Goal: Task Accomplishment & Management: Complete application form

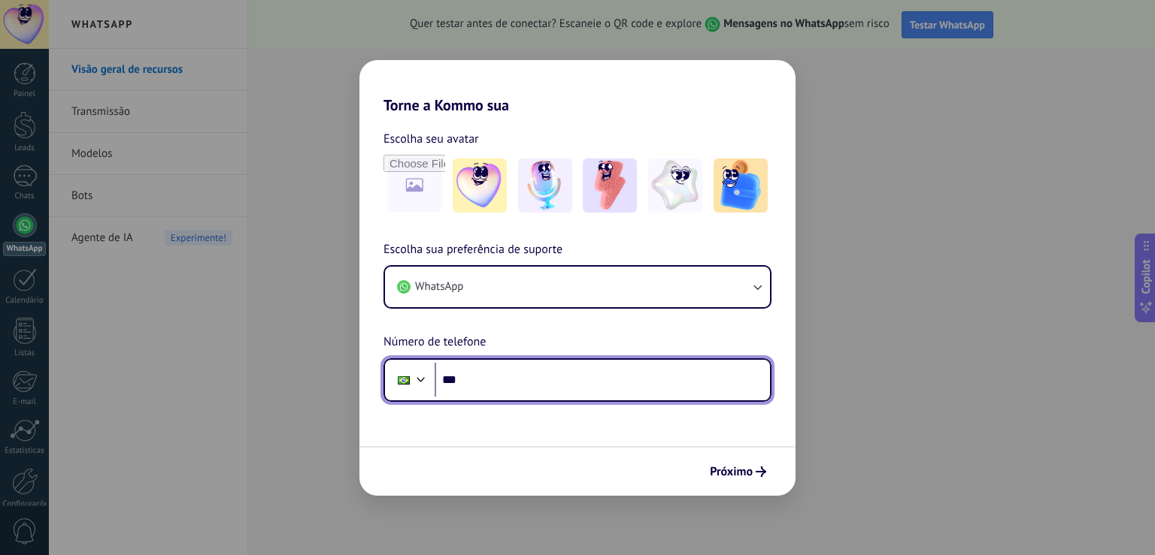
click at [510, 368] on input "***" at bounding box center [601, 380] width 335 height 35
type input "**********"
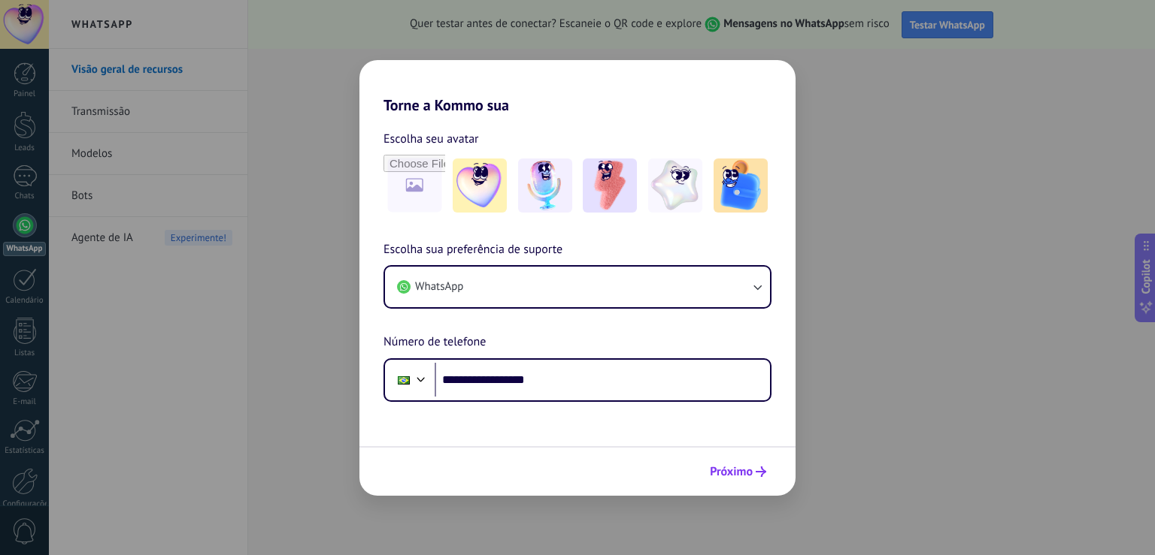
click at [727, 469] on span "Próximo" at bounding box center [731, 472] width 43 height 11
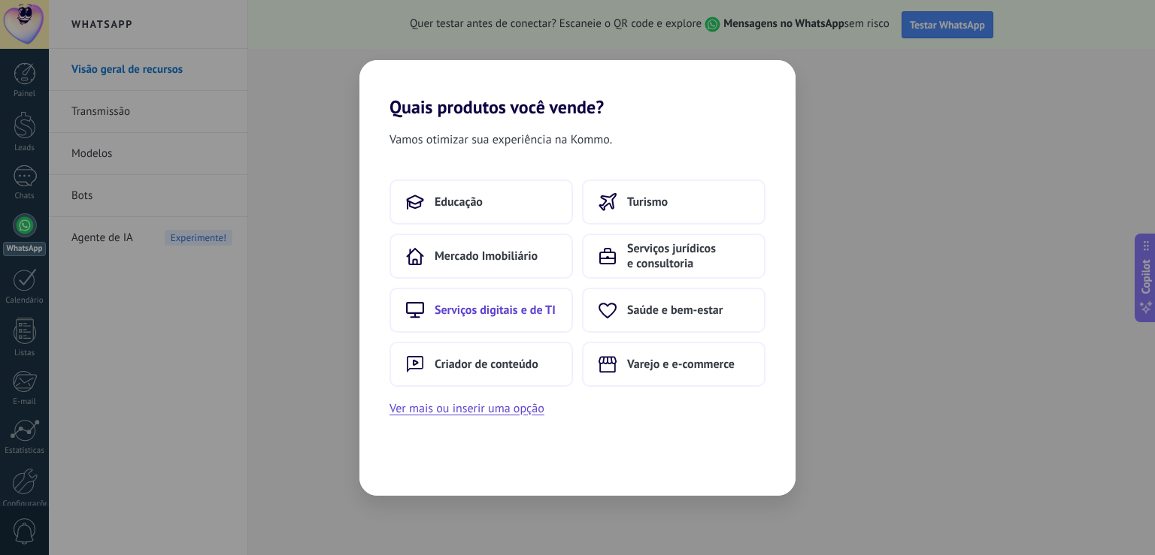
click at [486, 308] on span "Serviços digitais e de TI" at bounding box center [494, 310] width 121 height 15
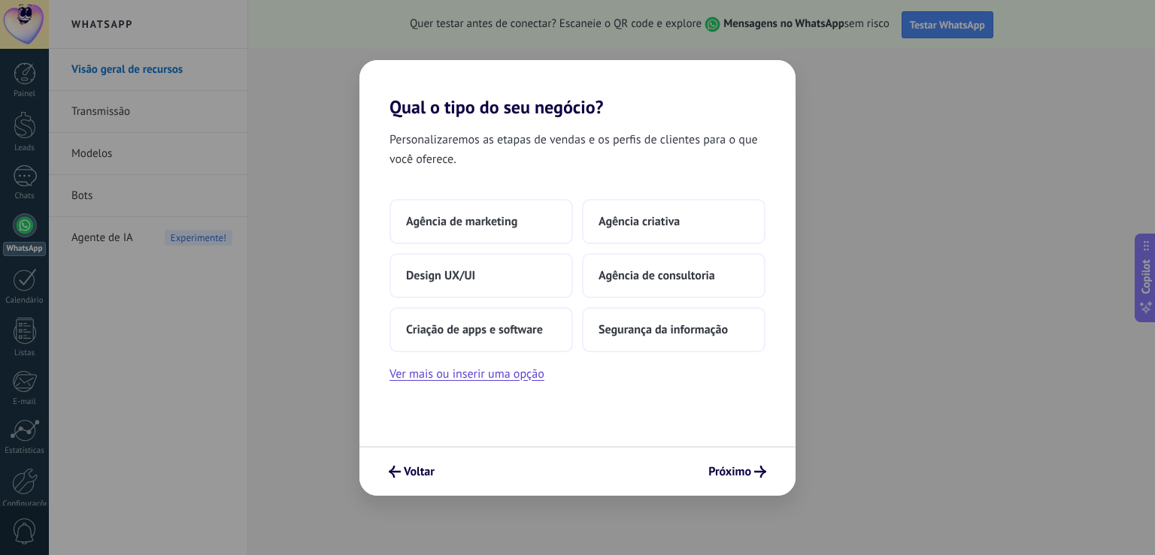
click at [732, 459] on div "Voltar Próximo" at bounding box center [577, 471] width 436 height 50
click at [742, 474] on span "Próximo" at bounding box center [729, 472] width 43 height 11
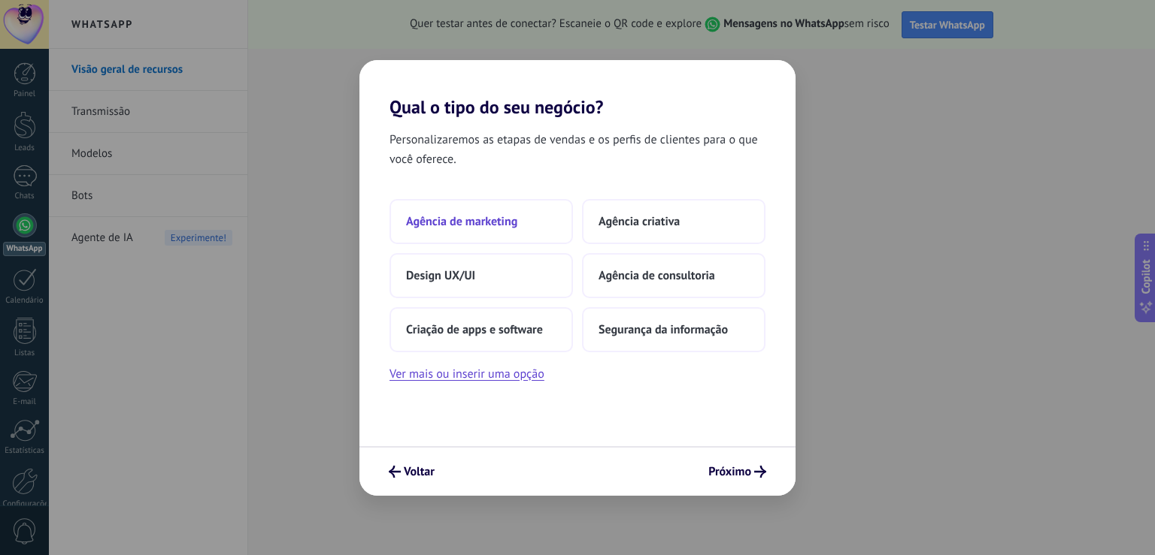
click at [466, 230] on button "Agência de marketing" at bounding box center [480, 221] width 183 height 45
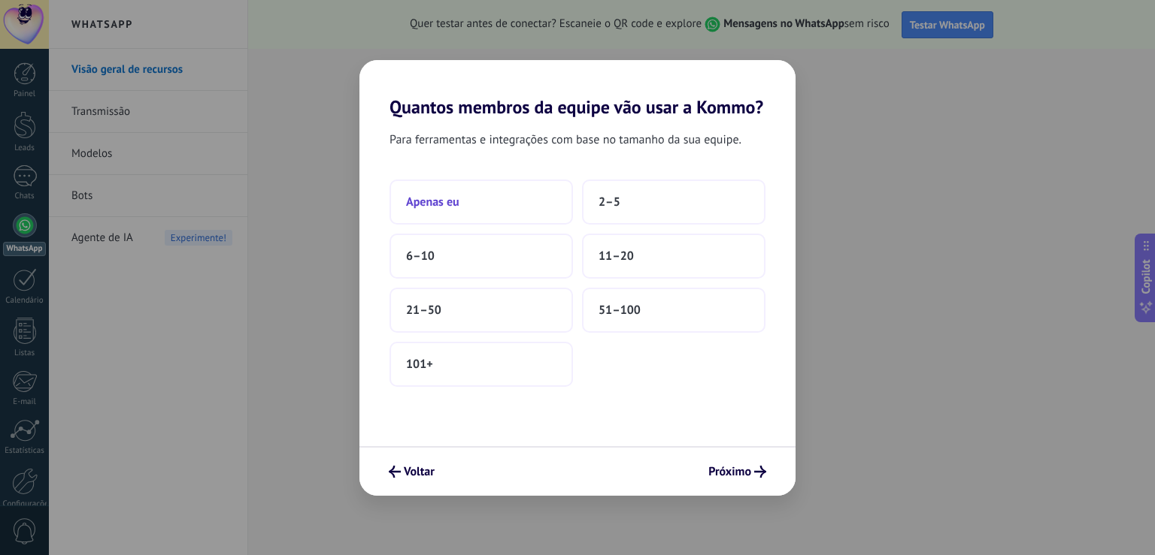
click at [431, 216] on button "Apenas eu" at bounding box center [480, 202] width 183 height 45
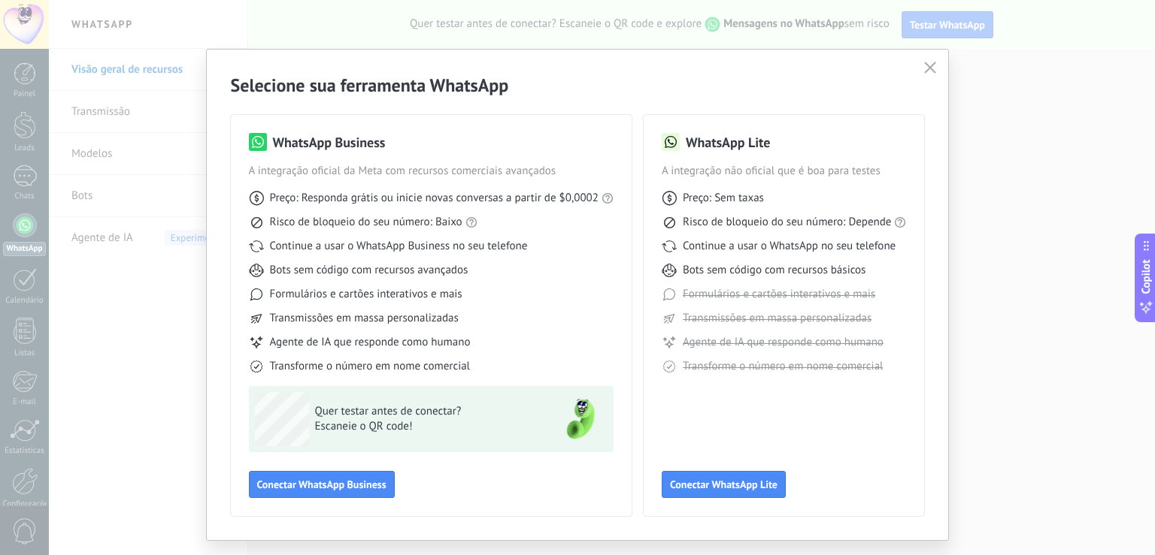
scroll to position [34, 0]
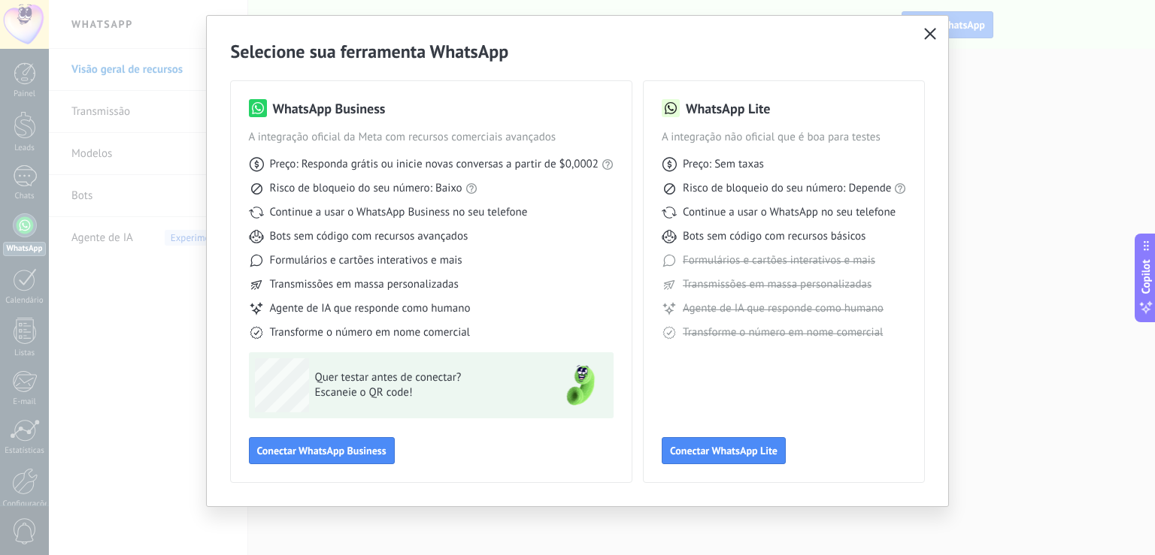
click at [924, 32] on icon "button" at bounding box center [930, 34] width 12 height 12
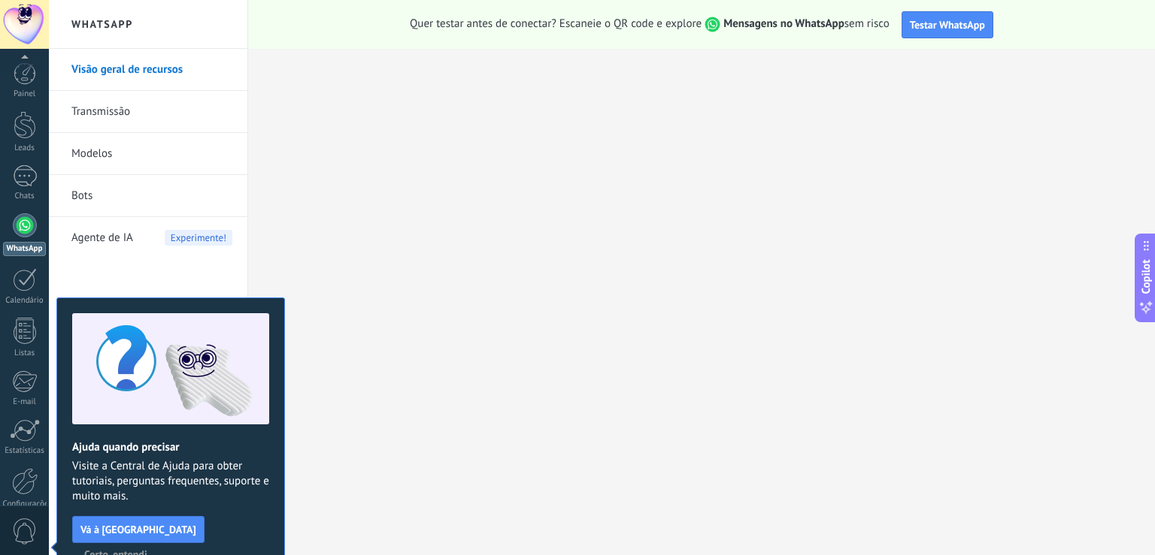
scroll to position [69, 0]
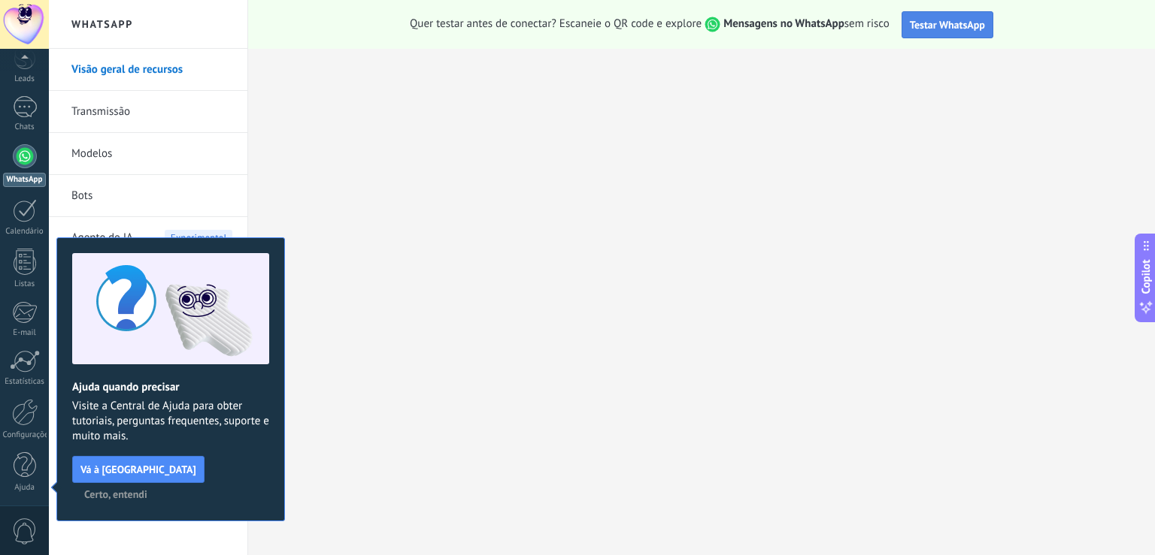
click at [960, 17] on button "Testar WhatsApp" at bounding box center [947, 24] width 92 height 27
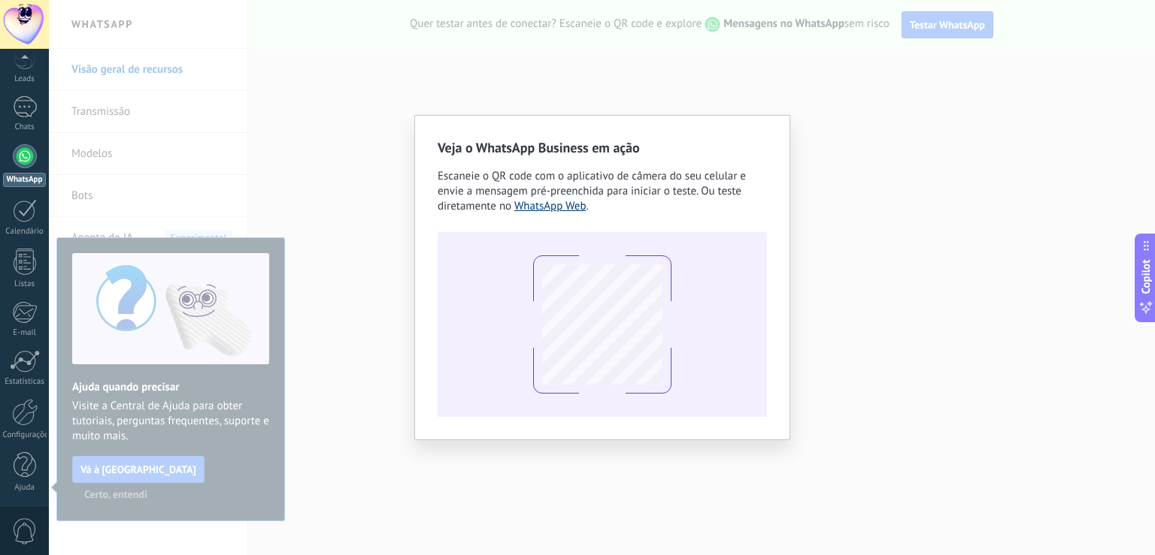
click at [546, 212] on link "WhatsApp Web" at bounding box center [550, 206] width 72 height 14
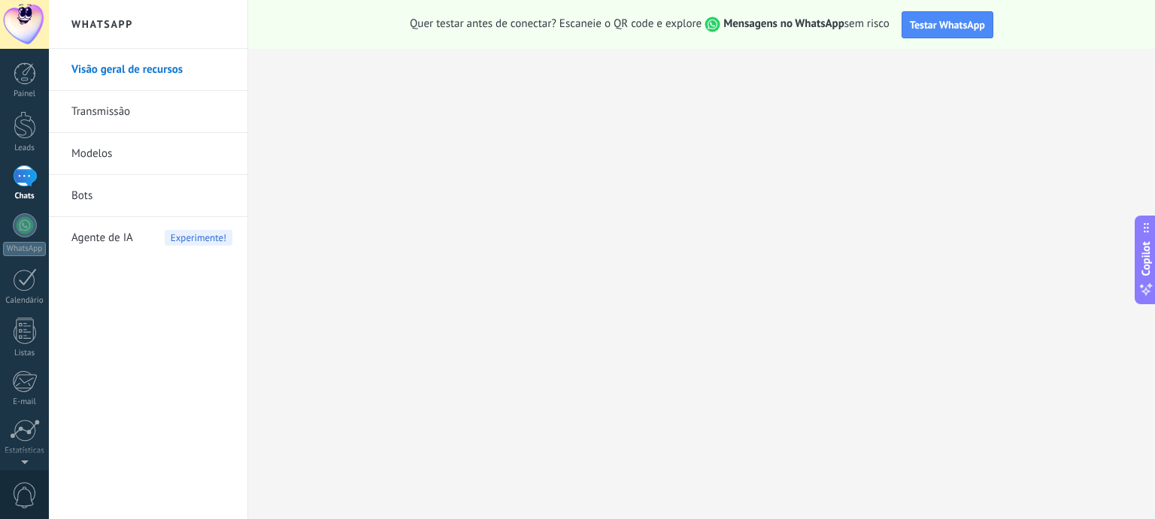
click at [96, 110] on link "Transmissão" at bounding box center [151, 112] width 161 height 42
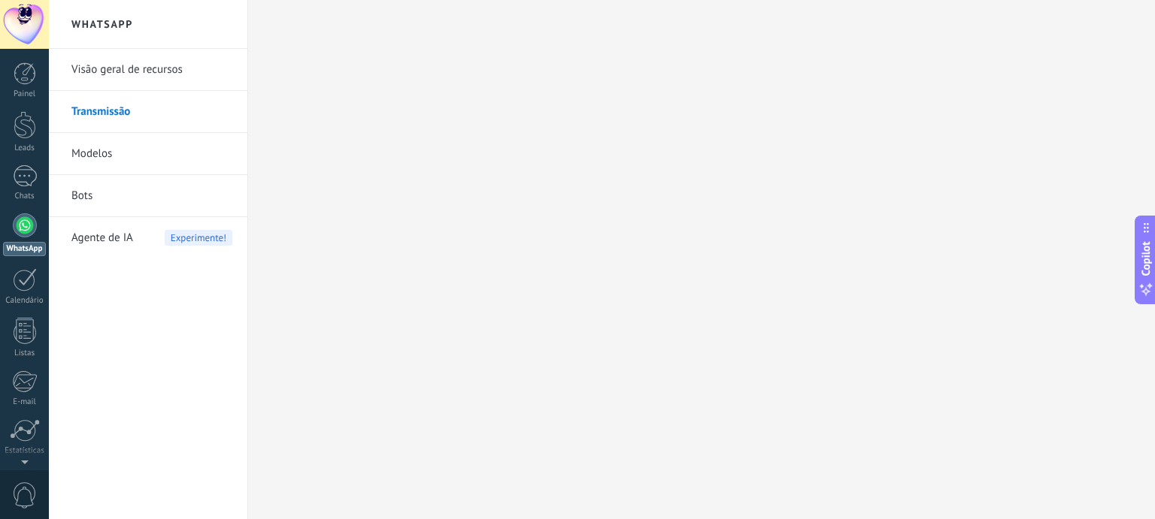
click at [26, 227] on div at bounding box center [25, 225] width 24 height 24
click at [113, 113] on link "Transmissão" at bounding box center [151, 112] width 161 height 42
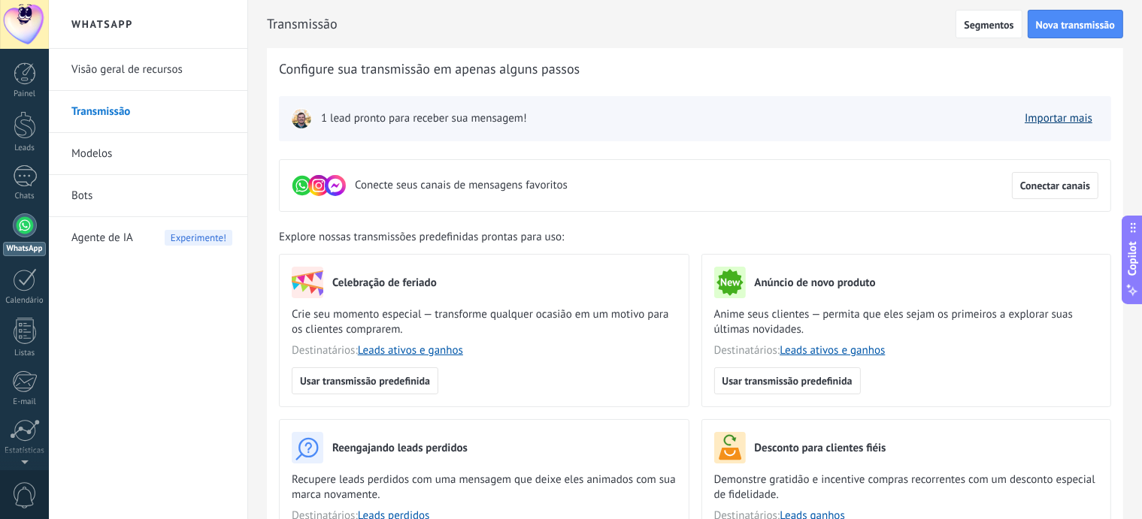
click at [1077, 116] on link "Importar mais" at bounding box center [1058, 118] width 68 height 14
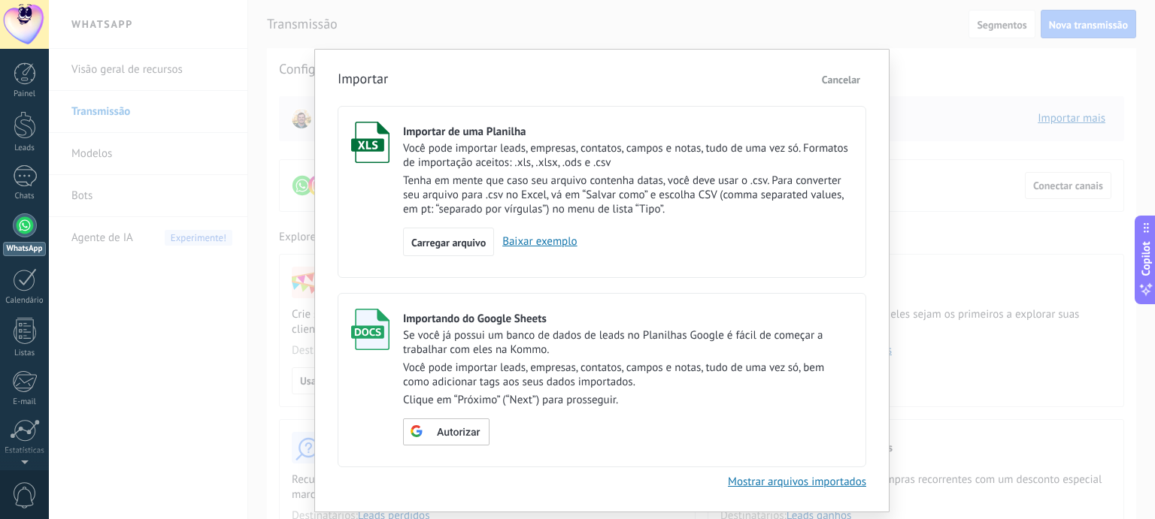
click at [840, 75] on span "Cancelar" at bounding box center [841, 80] width 38 height 14
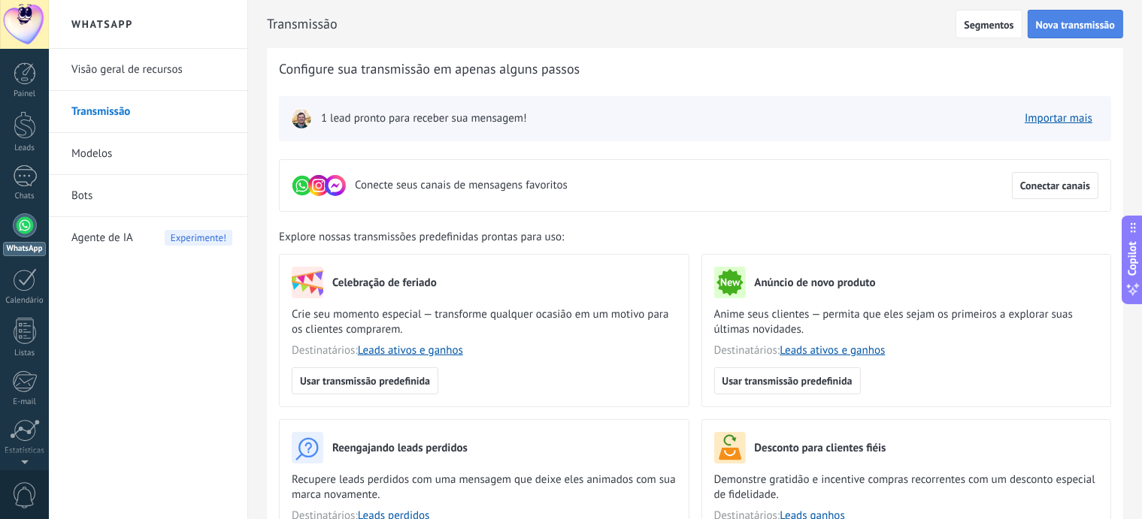
click at [1067, 32] on button "Nova transmissão" at bounding box center [1074, 24] width 95 height 29
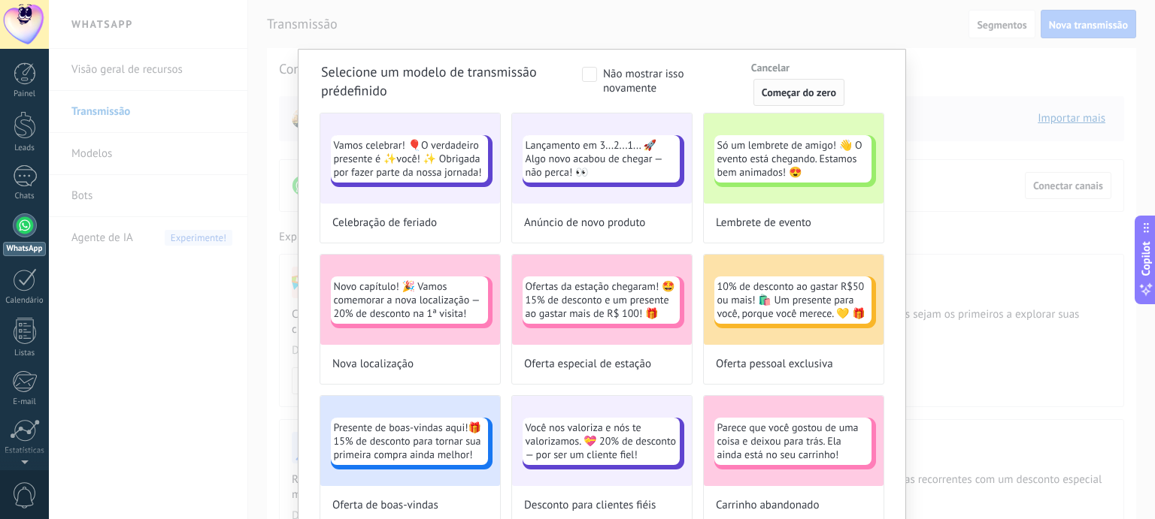
click at [803, 95] on span "Começar do zero" at bounding box center [798, 92] width 74 height 11
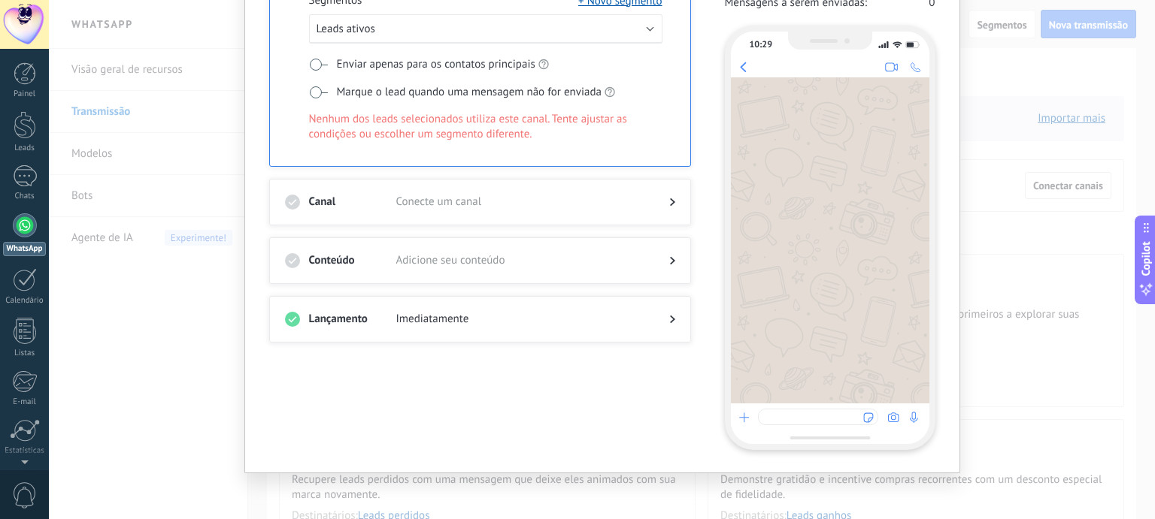
scroll to position [166, 0]
click at [797, 409] on div at bounding box center [818, 415] width 120 height 17
click at [365, 26] on span "Leads ativos" at bounding box center [345, 27] width 59 height 14
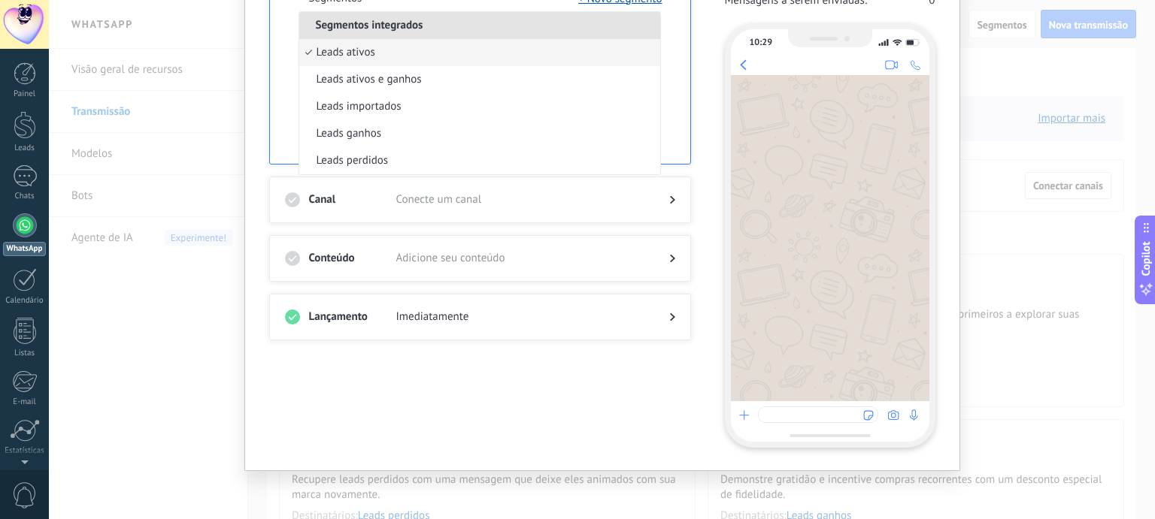
click at [365, 26] on span "Segmentos integrados" at bounding box center [369, 25] width 141 height 14
drag, startPoint x: 1154, startPoint y: 221, endPoint x: 1154, endPoint y: 10, distance: 211.2
click at [1154, 53] on button "Copilot" at bounding box center [1144, 97] width 21 height 89
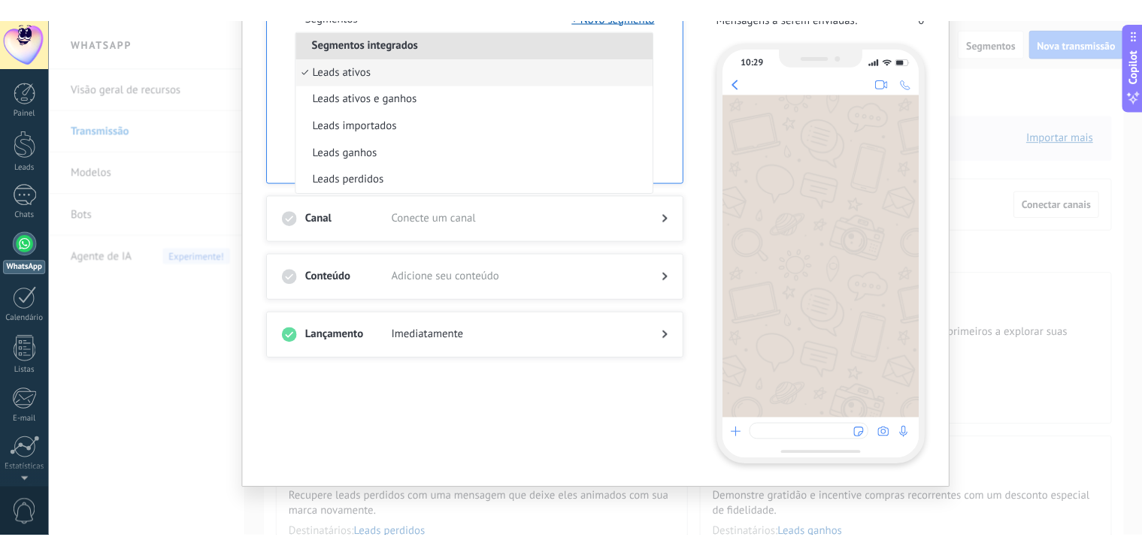
scroll to position [0, 0]
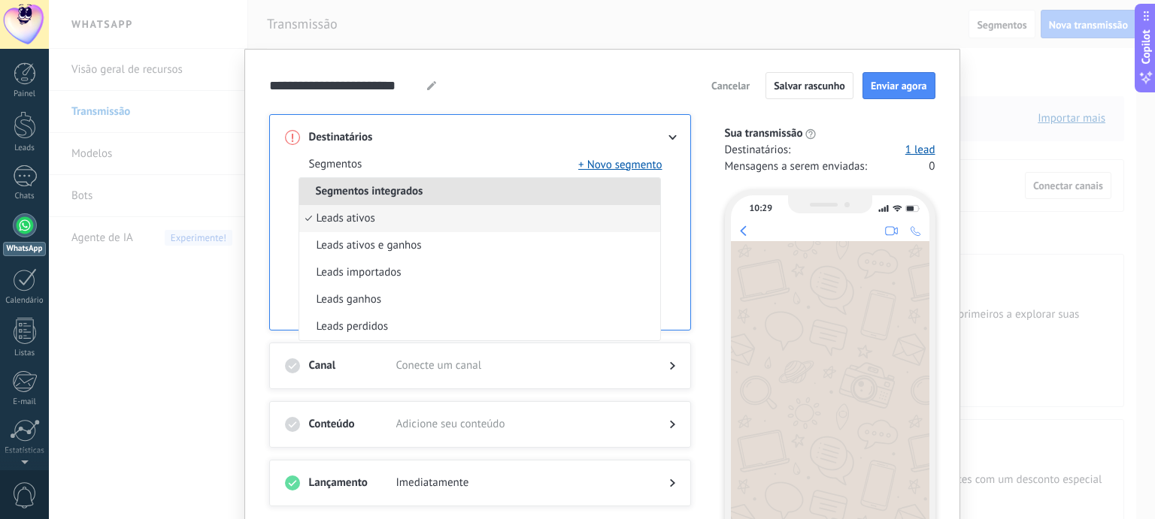
click at [550, 101] on div "**********" at bounding box center [602, 343] width 666 height 542
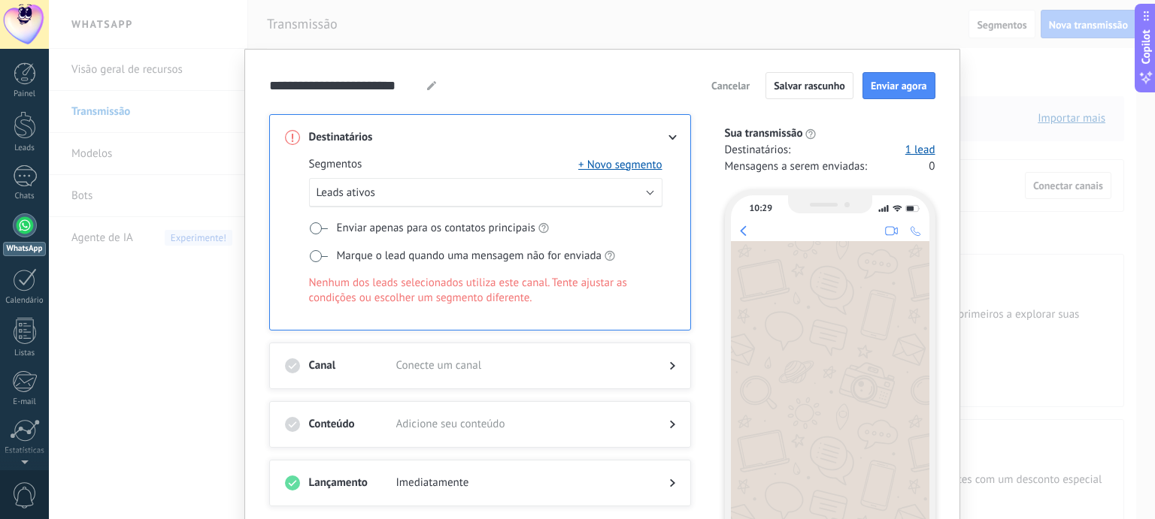
click at [427, 82] on icon at bounding box center [431, 85] width 9 height 9
click at [422, 149] on div "Segmentos + Novo segmento Leads ativos Enviar apenas para os contatos principai…" at bounding box center [480, 237] width 390 height 185
drag, startPoint x: 671, startPoint y: 484, endPoint x: 660, endPoint y: 480, distance: 12.1
click at [660, 480] on div "Lançamento Imediatamente" at bounding box center [480, 483] width 422 height 47
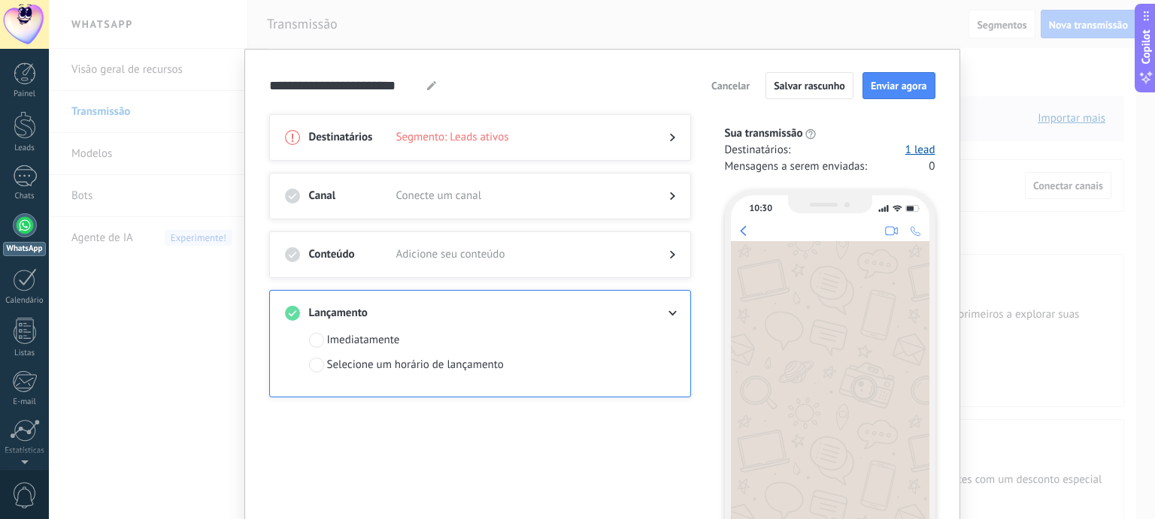
click at [660, 480] on div "Destinatários Segmento: Leads ativos Canal Conecte um canal Conteúdo Adicione s…" at bounding box center [489, 364] width 440 height 500
click at [912, 149] on link "1 lead" at bounding box center [920, 150] width 30 height 15
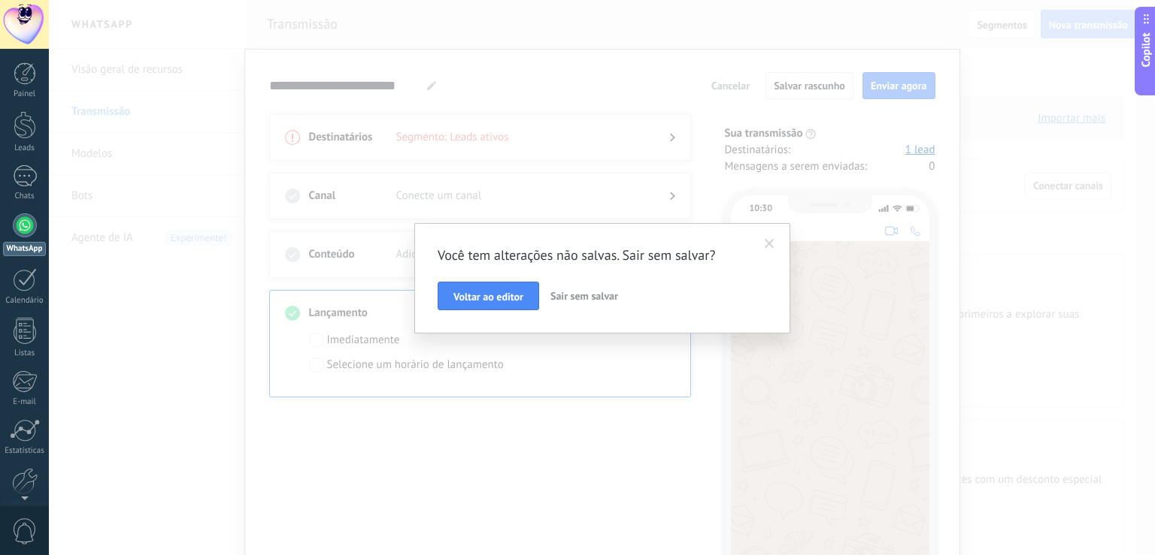
click at [567, 298] on span "Sair sem salvar" at bounding box center [584, 296] width 68 height 14
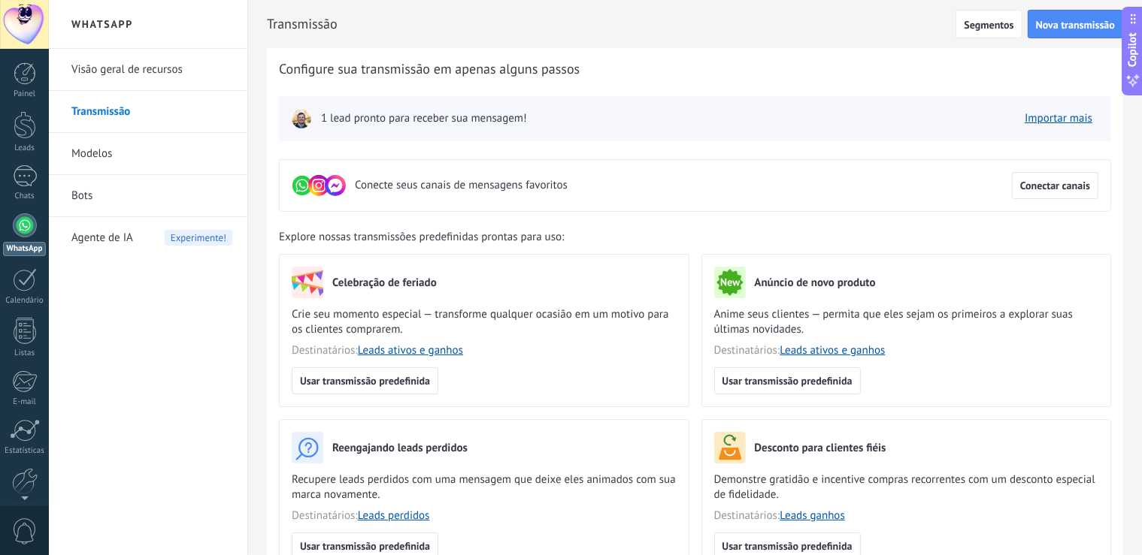
click at [135, 156] on link "Modelos" at bounding box center [151, 154] width 161 height 42
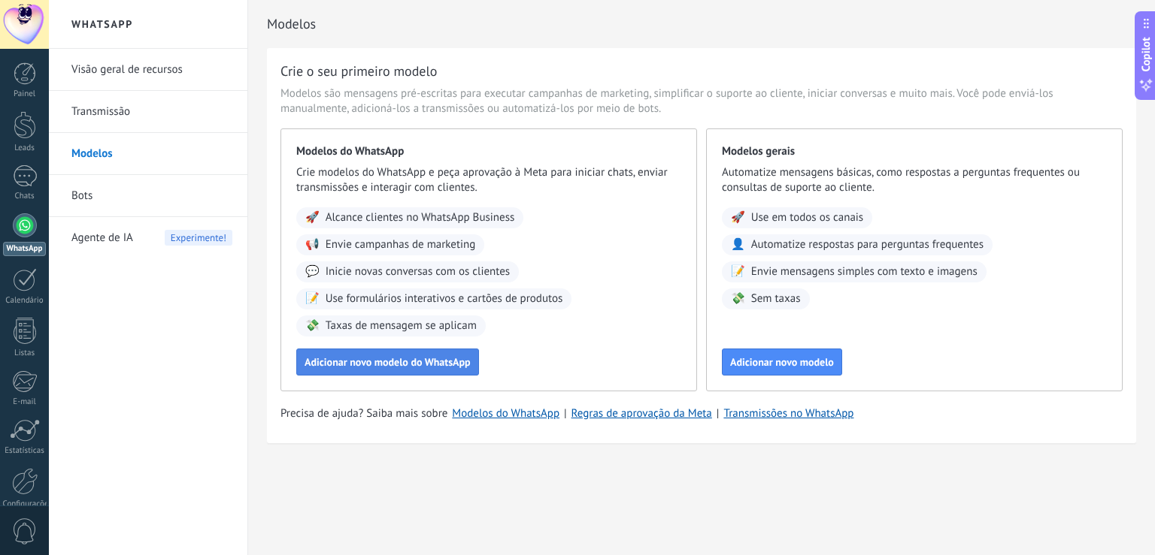
click at [416, 365] on span "Adicionar novo modelo do WhatsApp" at bounding box center [387, 362] width 166 height 11
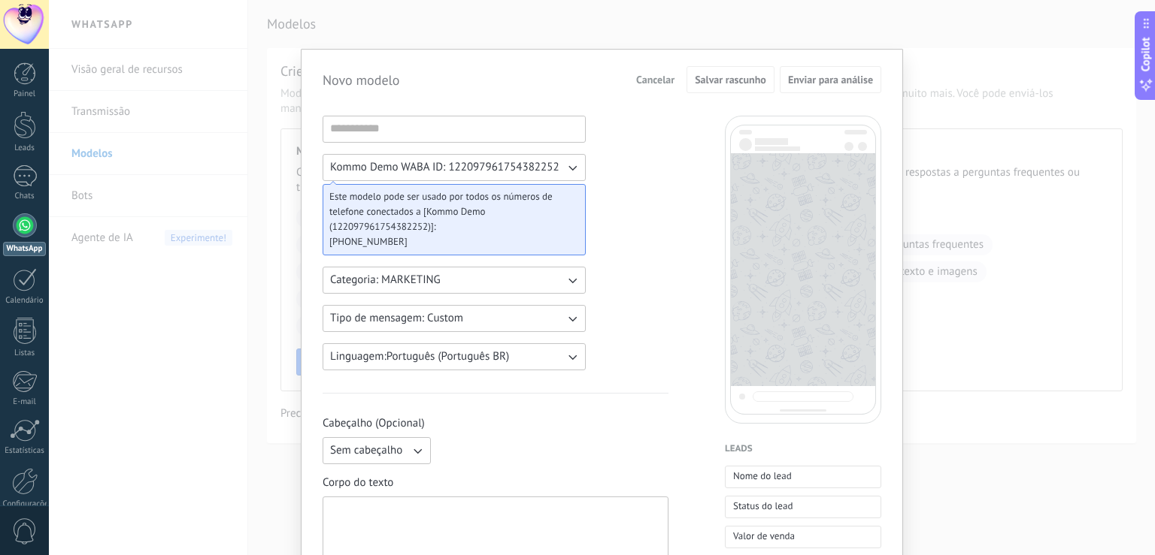
click at [449, 213] on span "Este modelo pode ser usado por todos os números de telefone conectados a [Kommo…" at bounding box center [448, 211] width 238 height 45
click at [451, 155] on button "Kommo Demo WABA ID: 122097961754382252" at bounding box center [453, 167] width 263 height 27
click at [415, 130] on input at bounding box center [454, 129] width 262 height 24
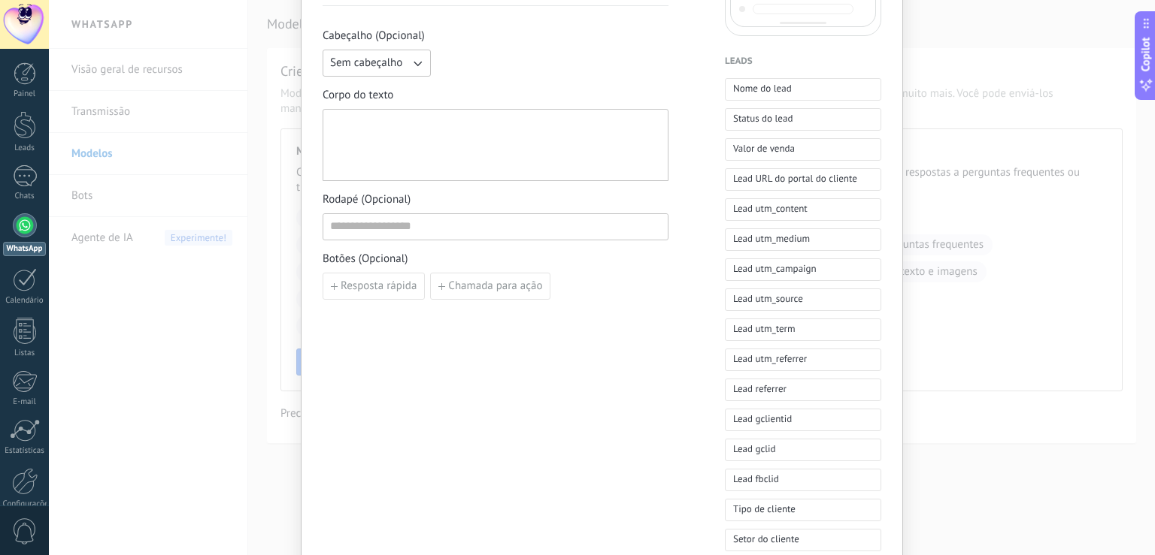
scroll to position [389, 0]
click at [431, 220] on input at bounding box center [495, 225] width 344 height 24
click at [361, 281] on span "Resposta rápida" at bounding box center [378, 285] width 76 height 11
click at [380, 285] on input at bounding box center [407, 284] width 168 height 24
click at [504, 283] on icon "button" at bounding box center [508, 284] width 8 height 9
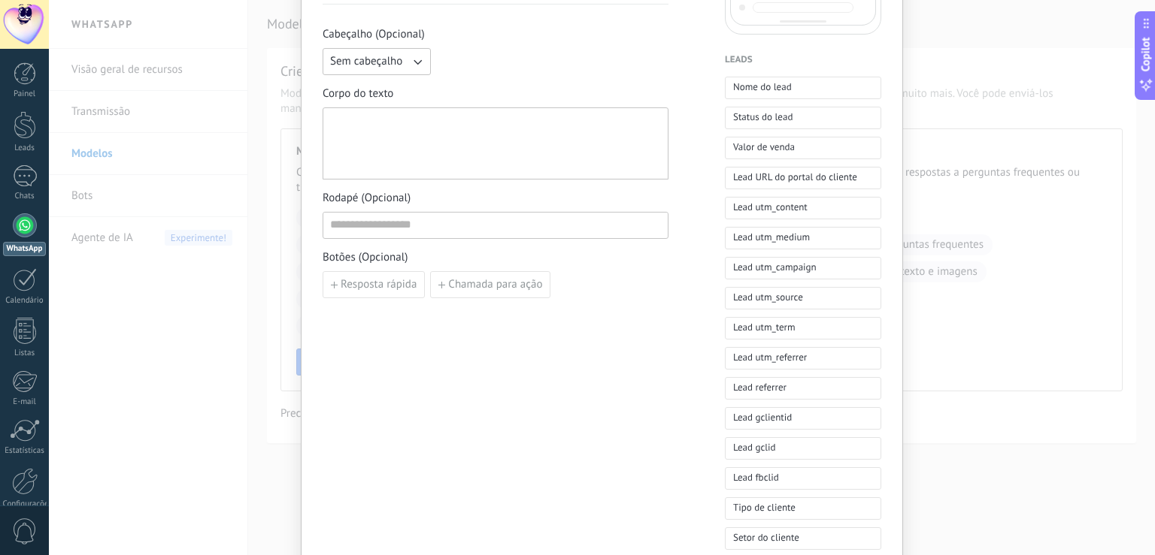
scroll to position [0, 0]
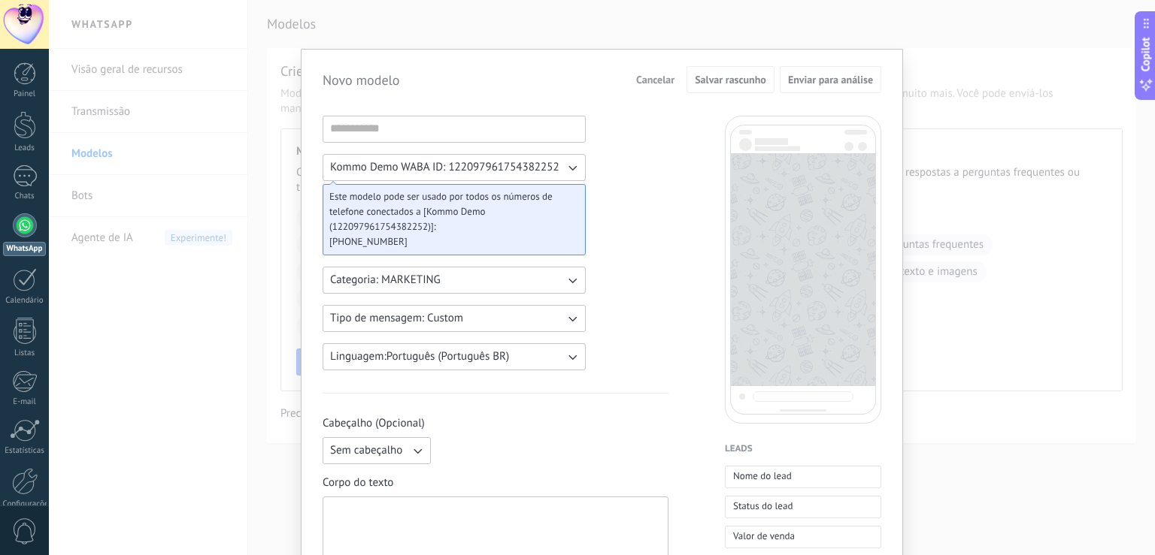
click at [643, 76] on span "Cancelar" at bounding box center [655, 79] width 38 height 11
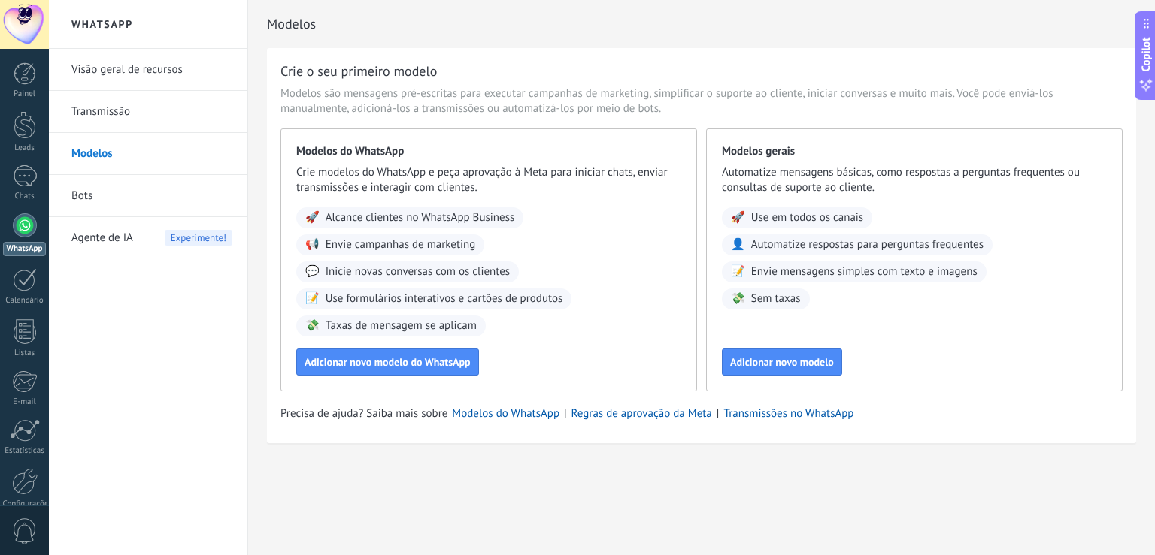
click at [104, 186] on link "Bots" at bounding box center [151, 196] width 161 height 42
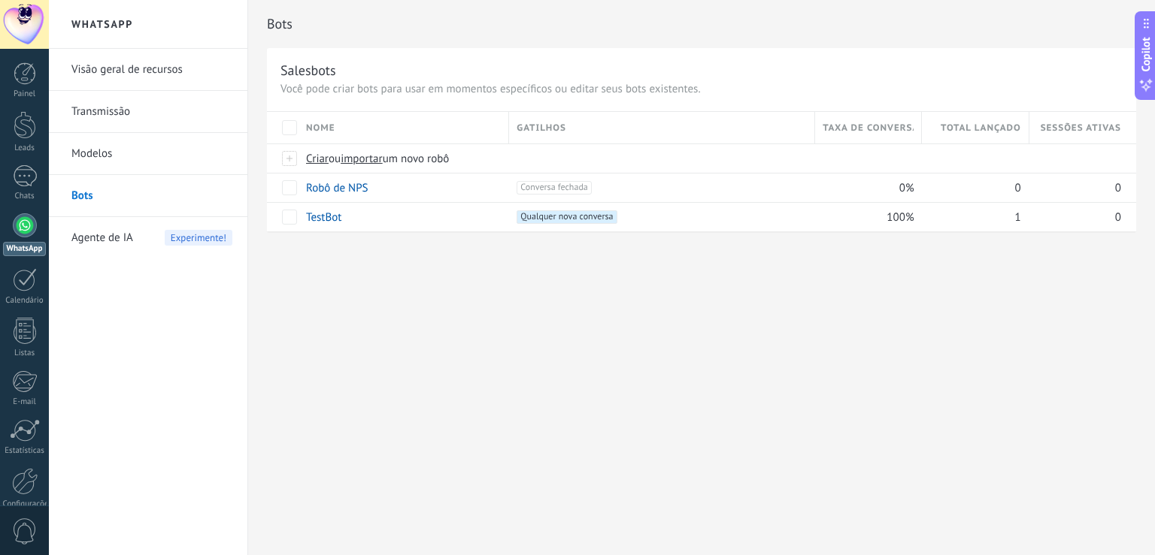
click at [102, 113] on link "Transmissão" at bounding box center [151, 112] width 161 height 42
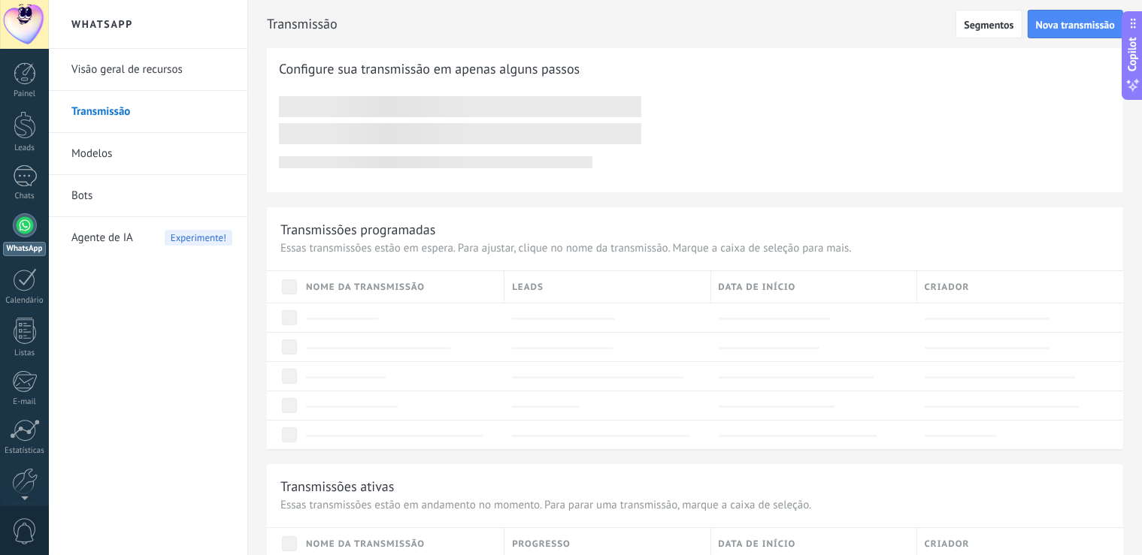
click at [29, 221] on div at bounding box center [25, 225] width 24 height 24
